Goal: Information Seeking & Learning: Check status

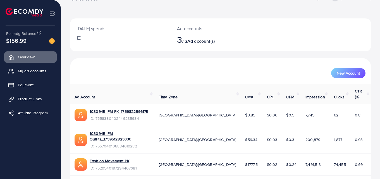
scroll to position [25, 0]
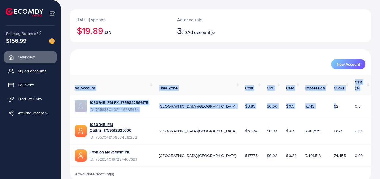
drag, startPoint x: 325, startPoint y: 100, endPoint x: 380, endPoint y: 104, distance: 54.8
click at [380, 104] on html "Overview Help Center Contact Support Term and policy About Us [PERSON_NAME] Pro…" at bounding box center [190, 64] width 380 height 179
click at [343, 117] on td "1,877" at bounding box center [339, 131] width 21 height 28
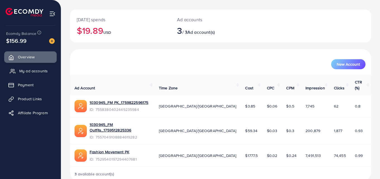
click at [33, 72] on span "My ad accounts" at bounding box center [33, 71] width 28 height 6
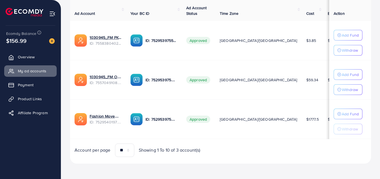
scroll to position [116, 0]
drag, startPoint x: 264, startPoint y: 118, endPoint x: 249, endPoint y: 37, distance: 82.0
click at [249, 37] on tbody "1030945_FM PK_1759822596175 ID: 7558380402449235984 ID: 7529539755860836369 App…" at bounding box center [265, 80] width 391 height 118
click at [302, 39] on td "$3.85" at bounding box center [312, 40] width 21 height 39
